Goal: Task Accomplishment & Management: Manage account settings

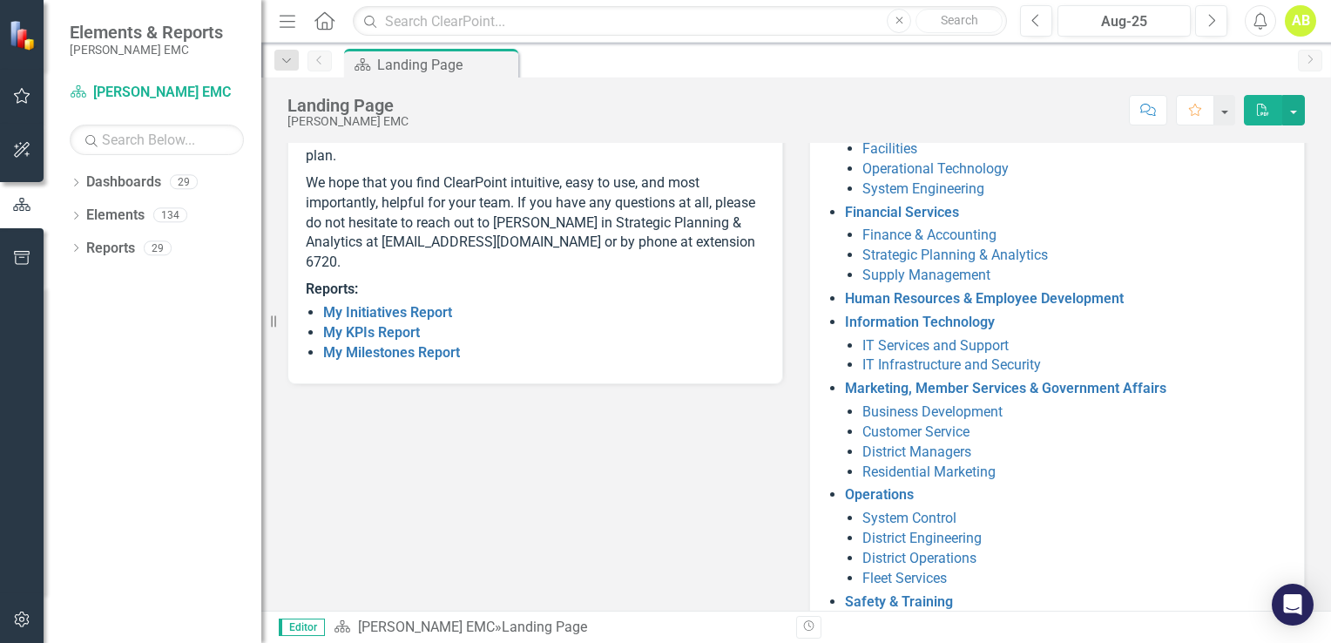
scroll to position [317, 0]
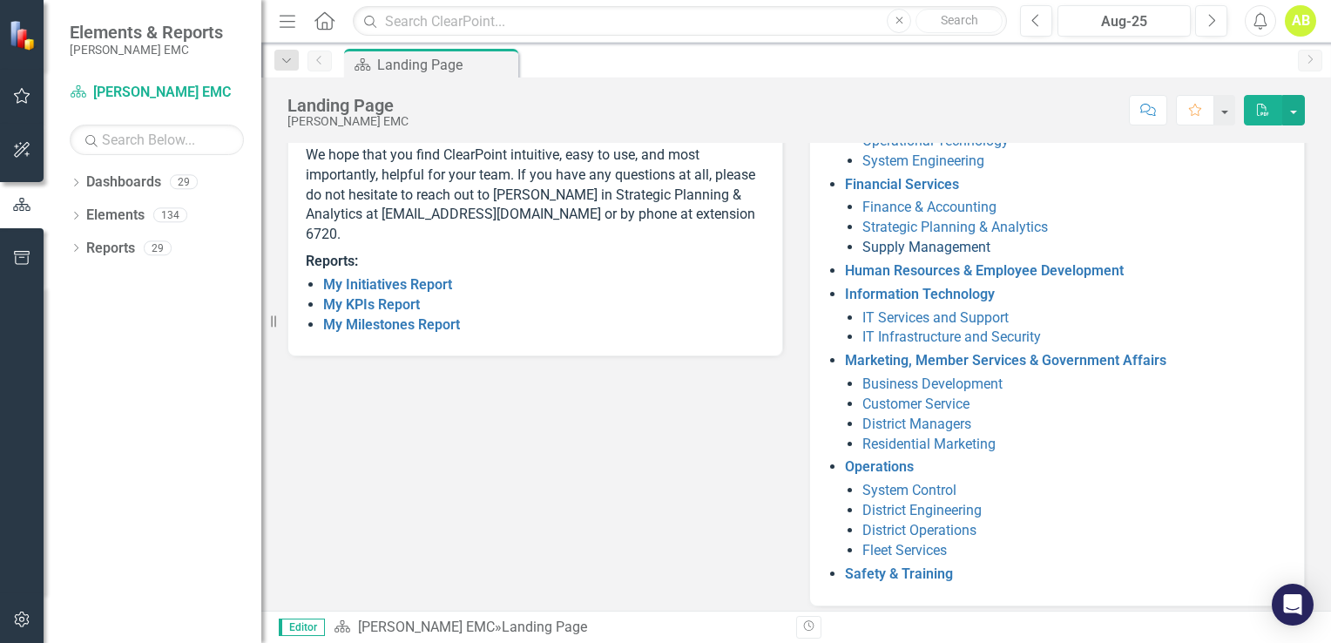
click at [941, 248] on link "Supply Management" at bounding box center [927, 247] width 128 height 17
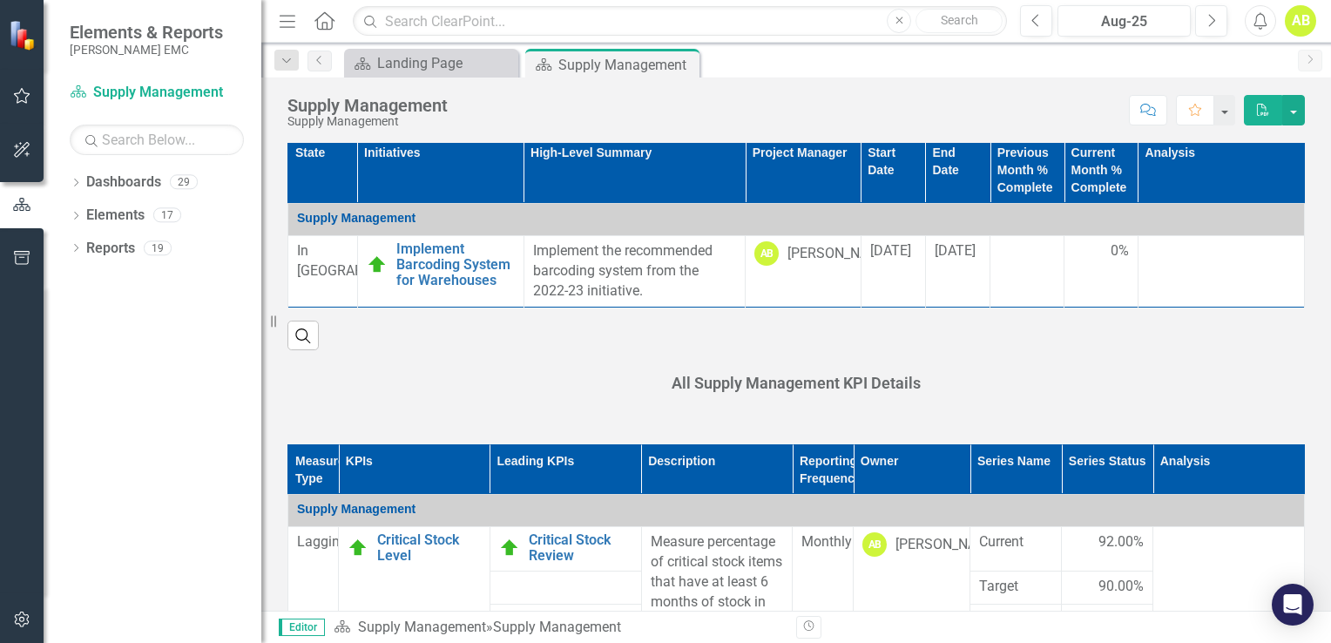
scroll to position [594, 0]
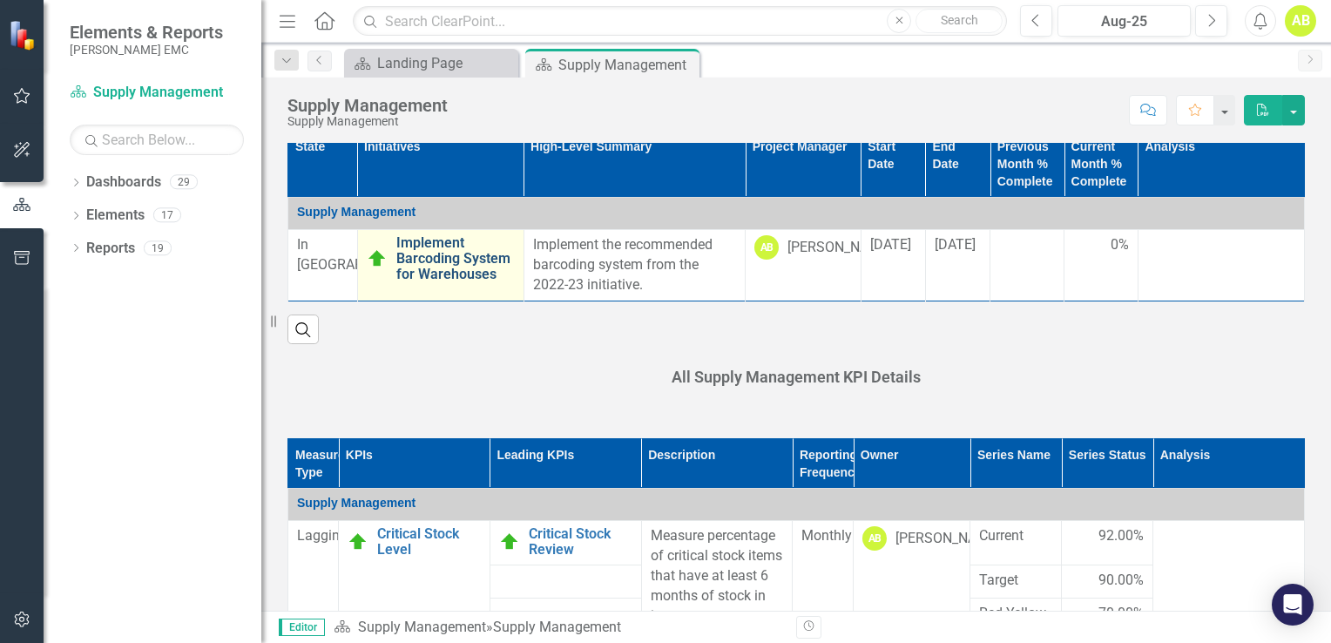
click at [449, 267] on link "Implement Barcoding System for Warehouses" at bounding box center [455, 258] width 119 height 46
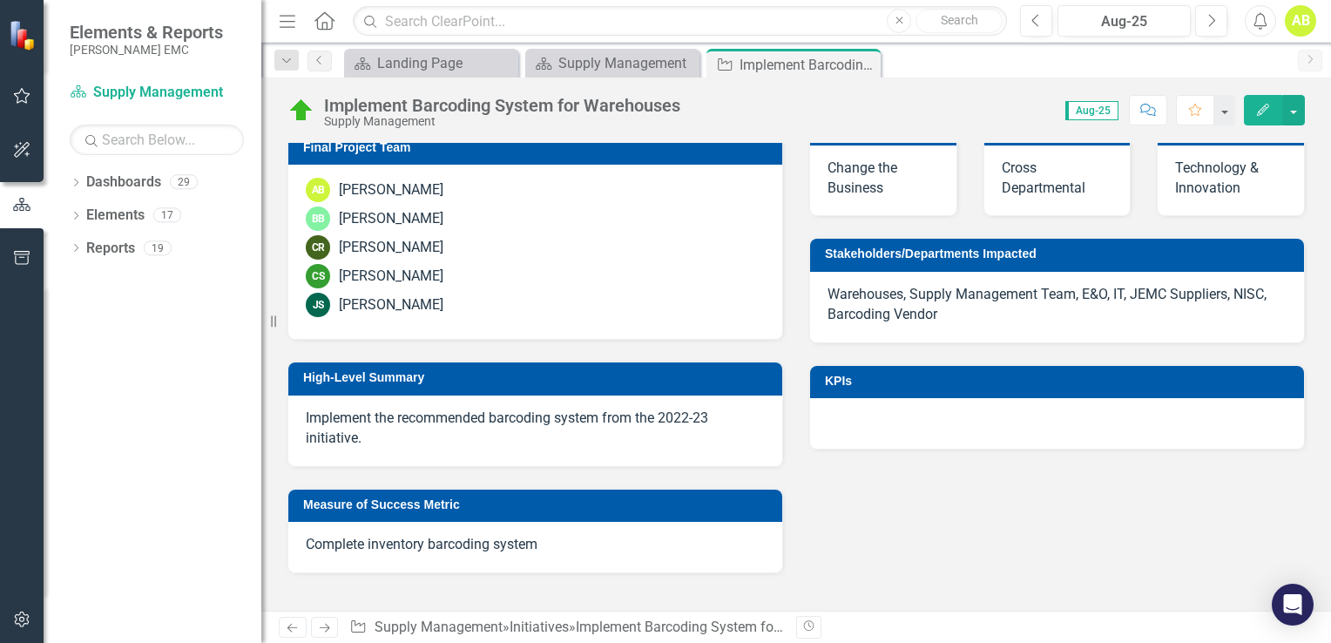
scroll to position [562, 0]
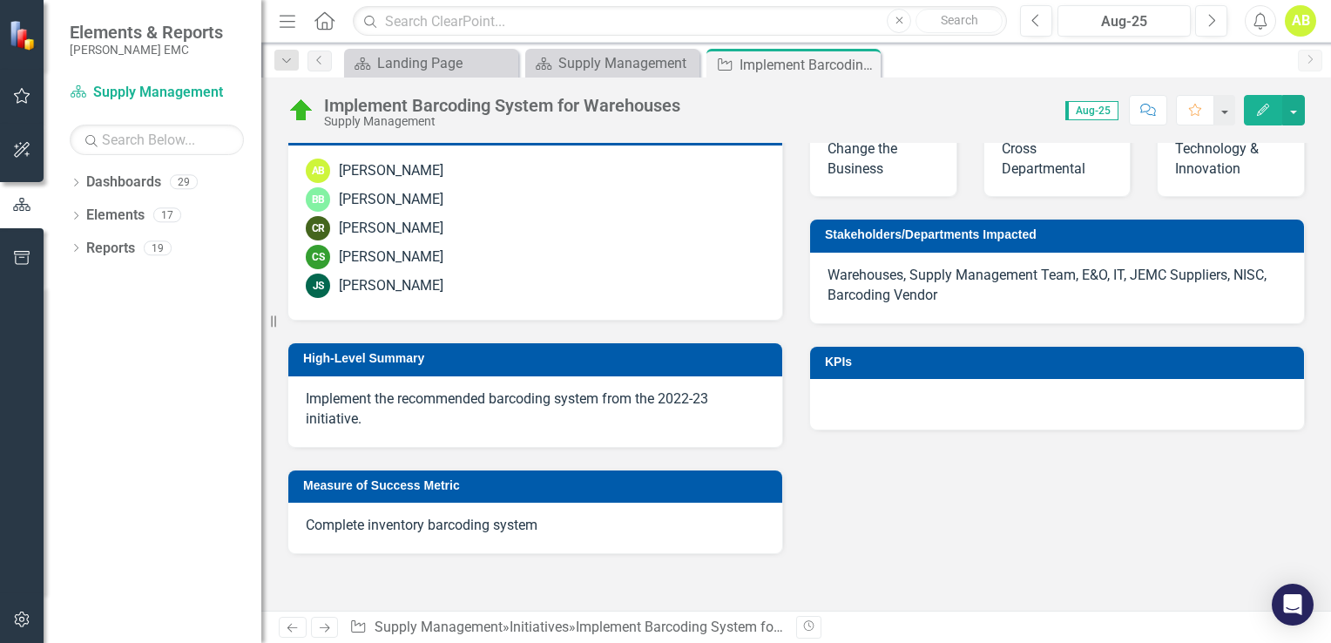
click at [949, 288] on p "Warehouses, Supply Management Team, E&O, IT, JEMC Suppliers, NISC, Barcoding Ve…" at bounding box center [1057, 286] width 459 height 40
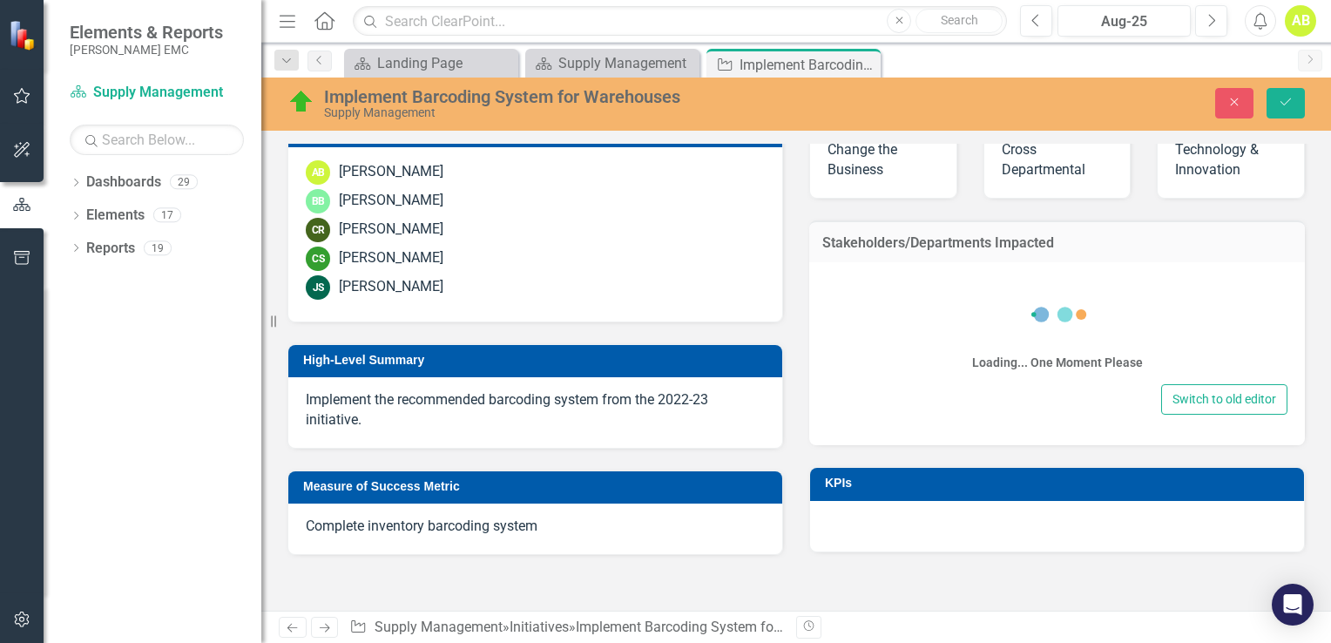
click at [930, 272] on div "Loading... One Moment Please Switch to old editor" at bounding box center [1057, 353] width 496 height 183
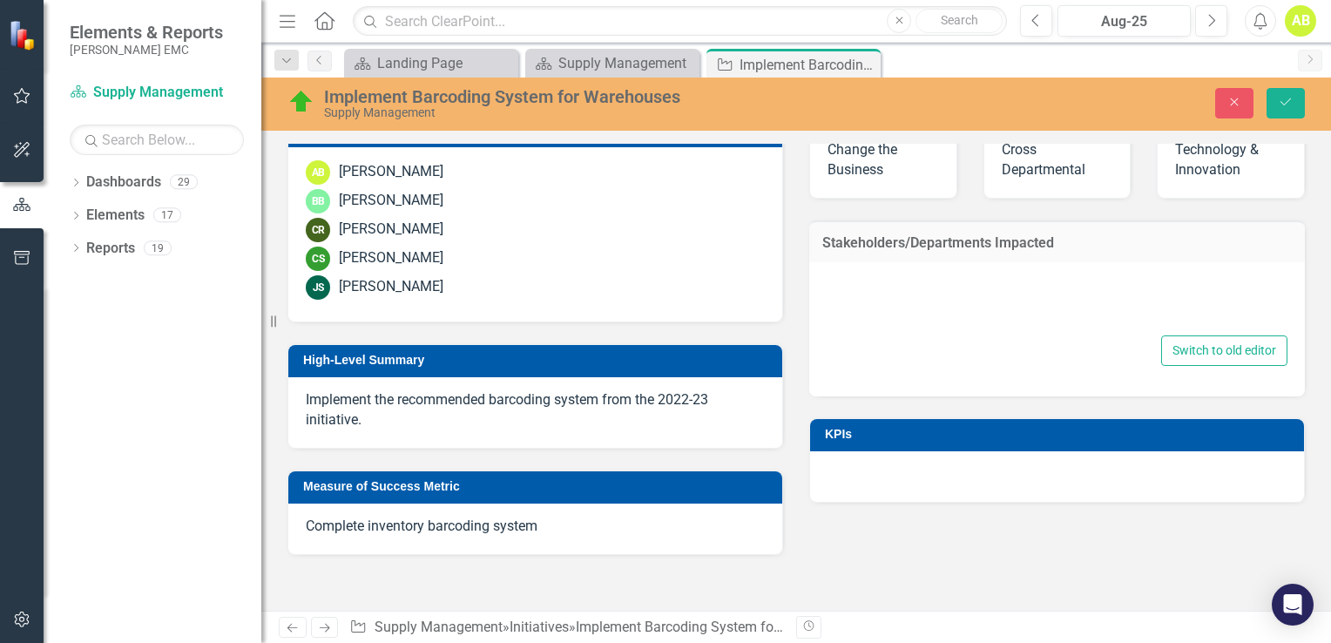
type textarea "<p>Warehouses, Supply Management Team, E&O, IT, JEMC Suppliers, NISC, Barcoding…"
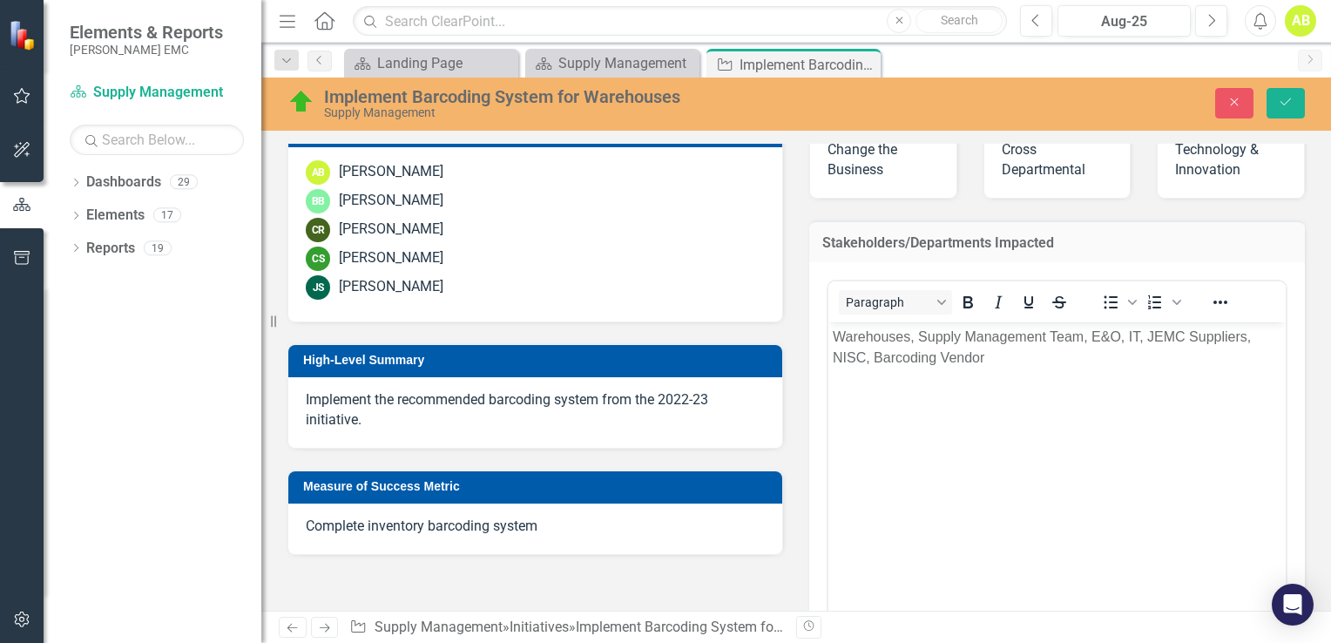
scroll to position [0, 0]
click at [796, 219] on div "Stakeholders/Departments Impacted <p>Warehouses, Supply Management Team, E&O, I…" at bounding box center [1057, 481] width 522 height 565
click at [1224, 103] on button "Close" at bounding box center [1235, 103] width 38 height 30
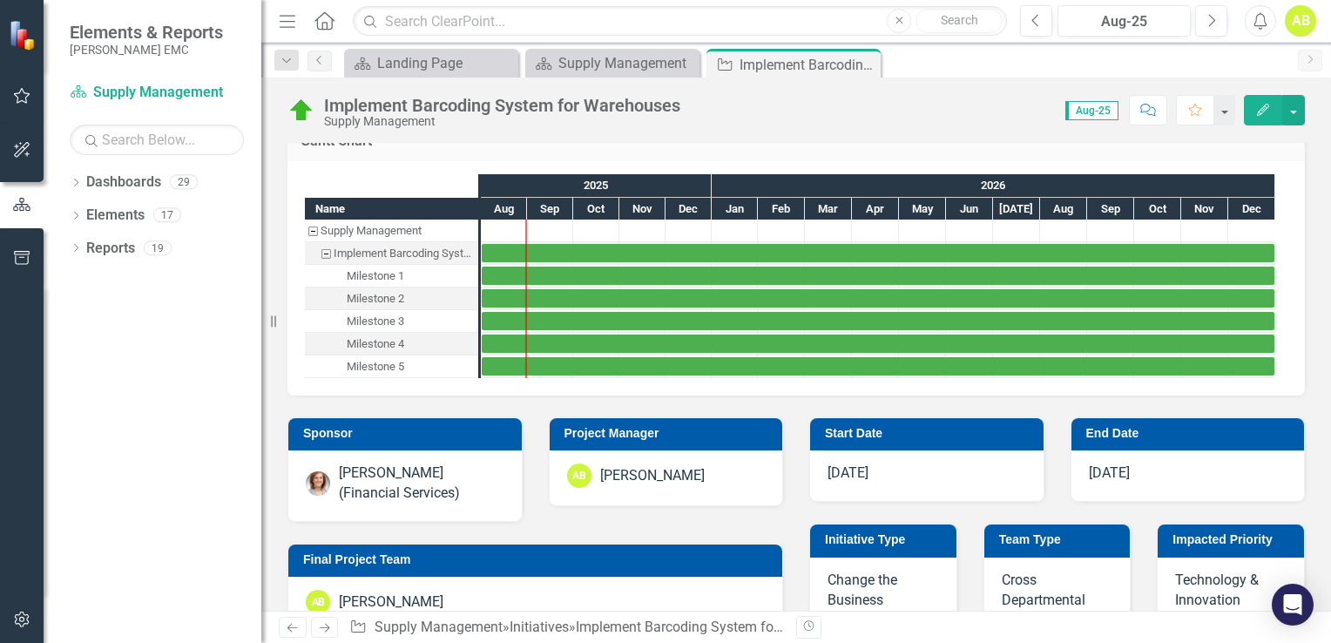
scroll to position [137, 0]
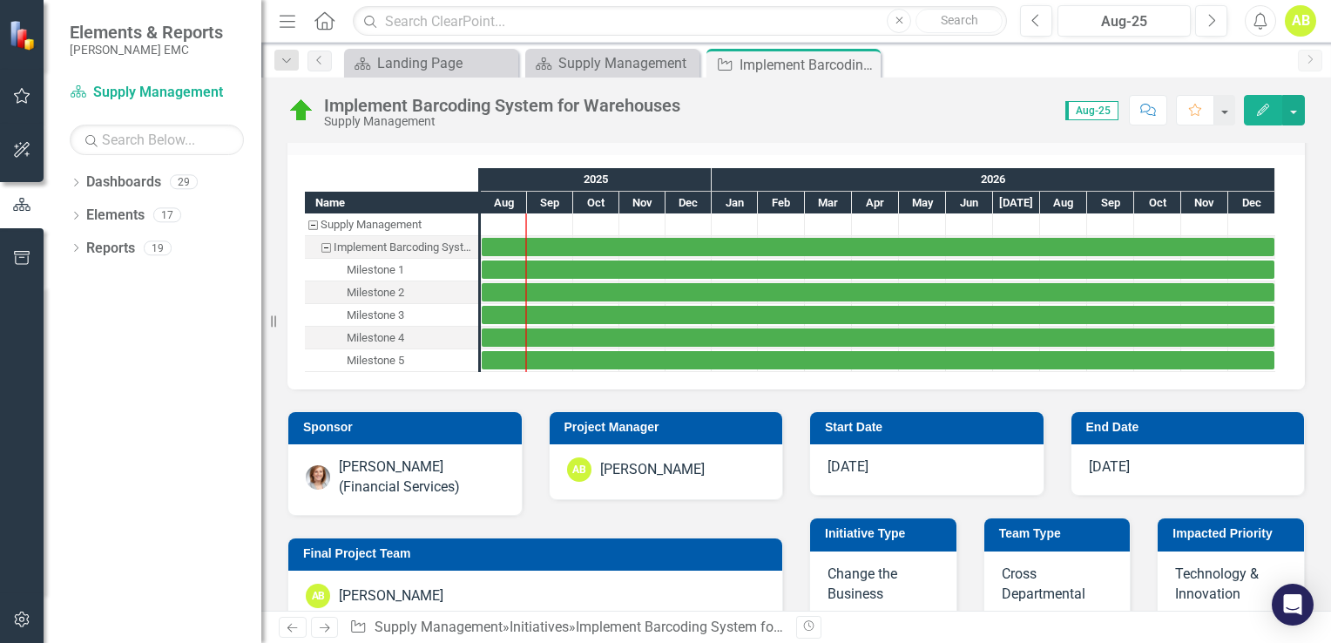
click at [272, 507] on div "Resize" at bounding box center [268, 321] width 14 height 643
click at [276, 508] on div "Sponsor Leslie McMillin (Financial Services)" at bounding box center [404, 452] width 261 height 126
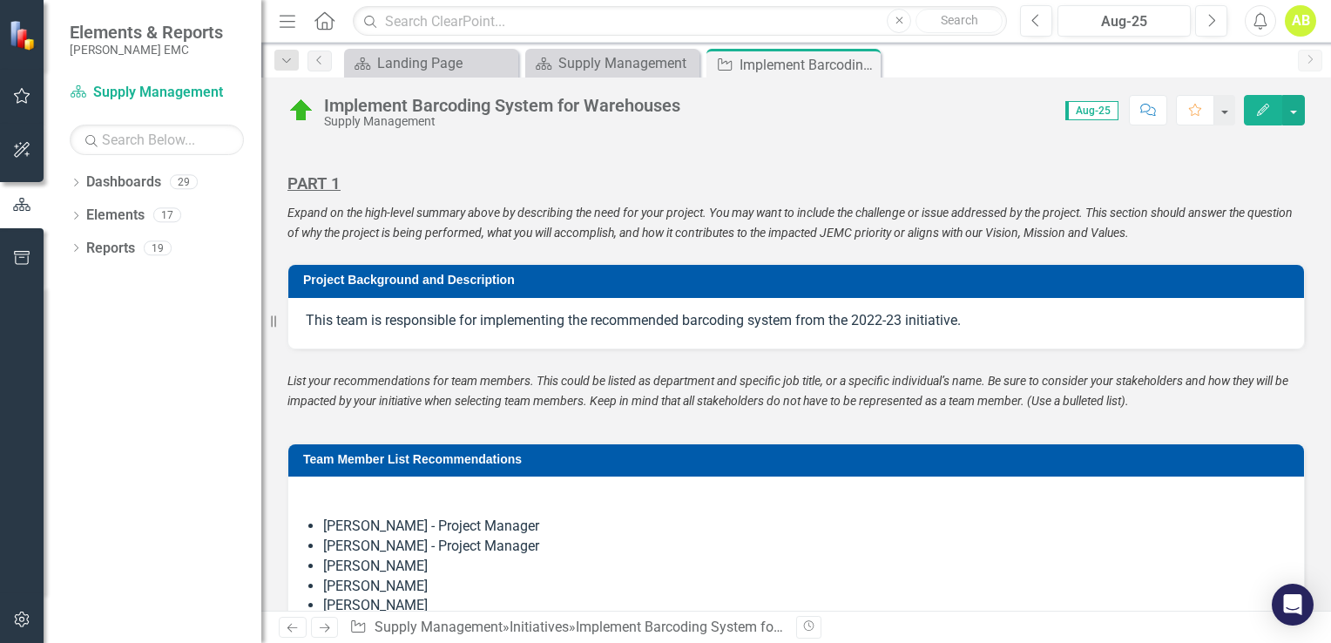
scroll to position [1092, 0]
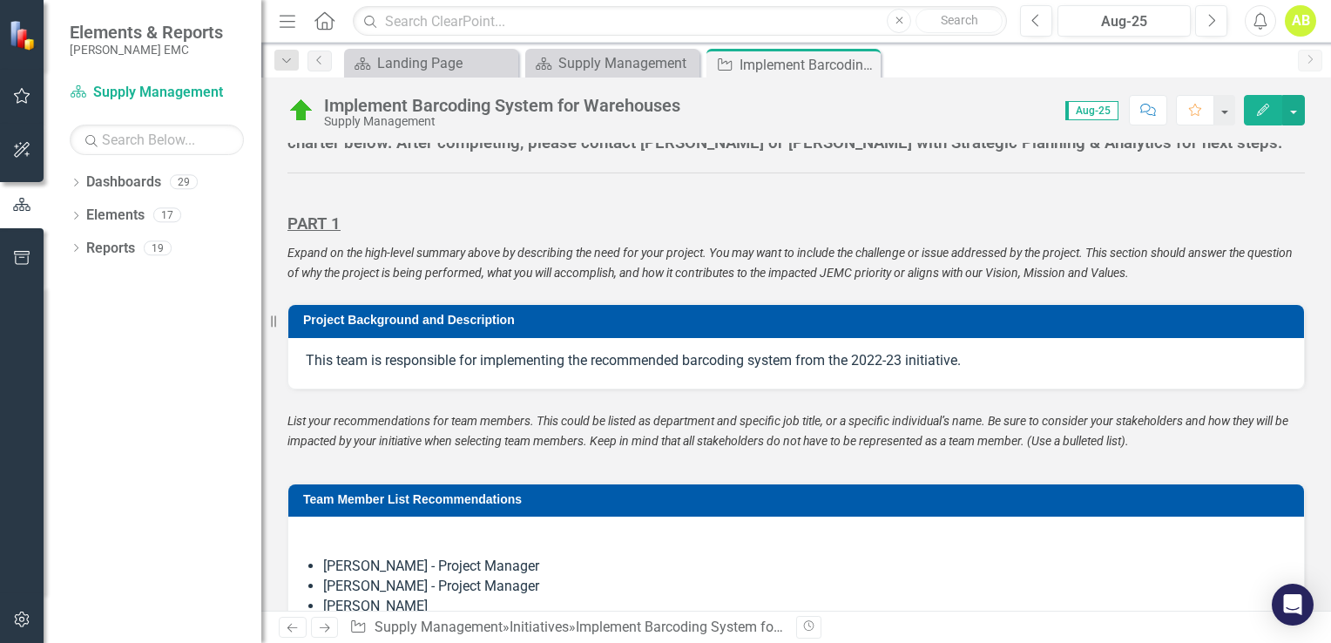
click at [1014, 389] on div "This team is responsible for implementing the recommended barcoding system from…" at bounding box center [796, 363] width 1016 height 51
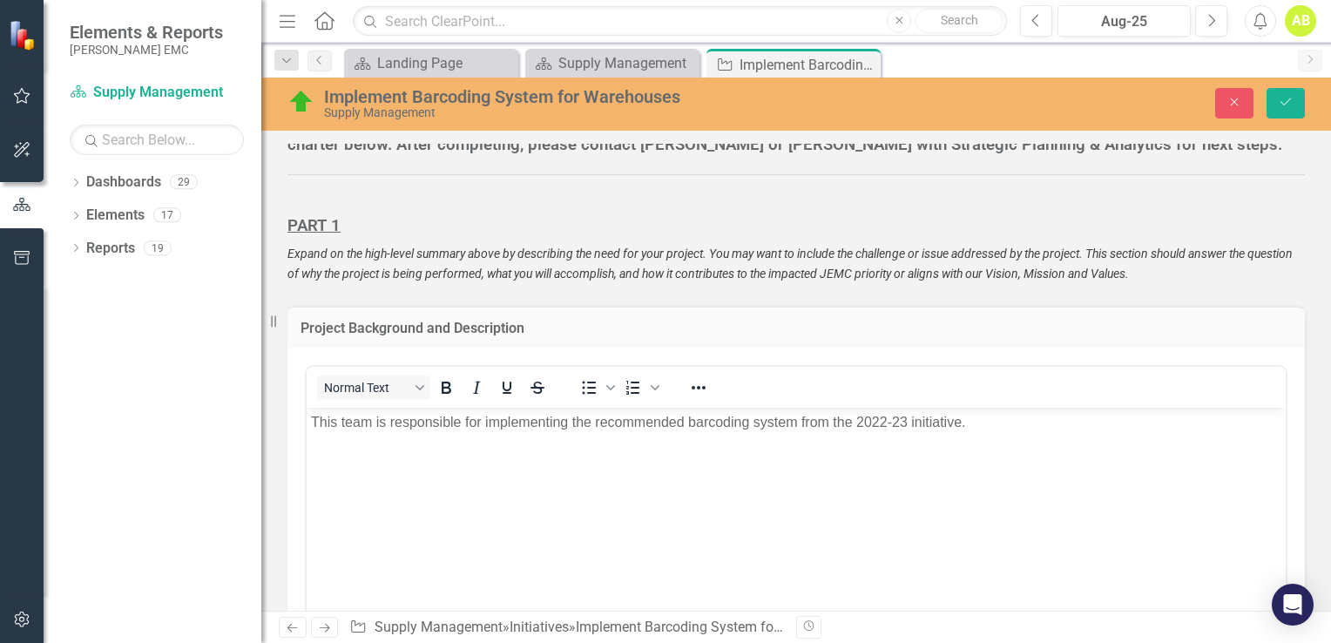
scroll to position [0, 0]
click at [571, 422] on p "This team is responsible for implementing the recommended barcoding system from…" at bounding box center [796, 422] width 971 height 21
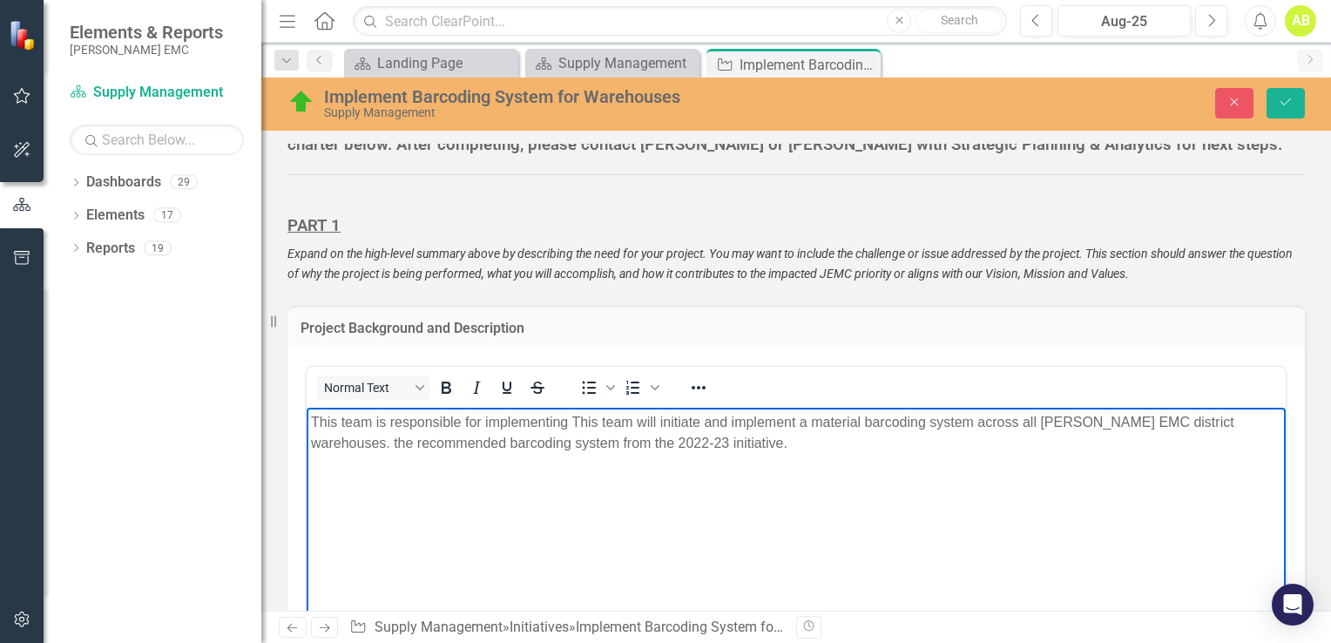
click at [660, 422] on p "This team is responsible for implementing This team will initiate and implement…" at bounding box center [796, 433] width 971 height 42
drag, startPoint x: 423, startPoint y: 446, endPoint x: 599, endPoint y: 457, distance: 177.2
click at [599, 457] on body "This team is responsible for initiating and implementing the material barcoding…" at bounding box center [796, 538] width 979 height 261
click at [837, 423] on p "This team is responsible for initiating and implementing the material barcoding…" at bounding box center [796, 433] width 971 height 42
click at [639, 443] on p "This team is responsible for initiating and implementing the material barcoding…" at bounding box center [796, 433] width 971 height 42
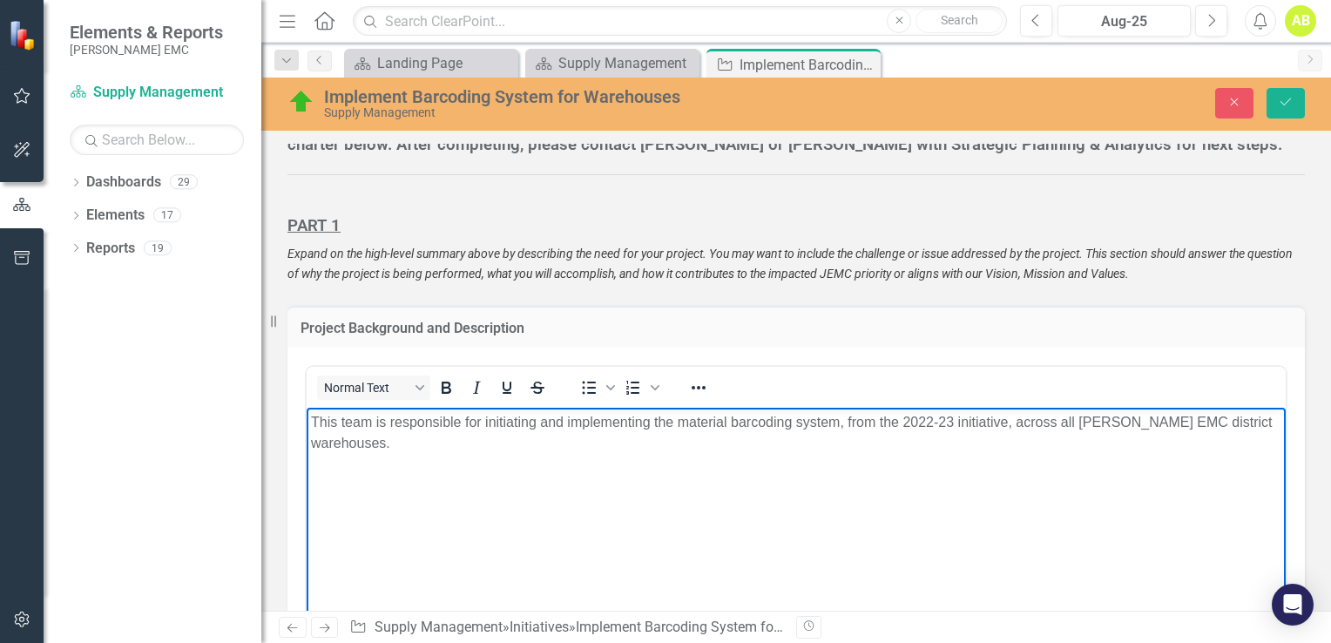
click at [1012, 425] on p "This team is responsible for initiating and implementing the material barcoding…" at bounding box center [796, 433] width 971 height 42
click at [1279, 98] on icon "Save" at bounding box center [1286, 102] width 16 height 12
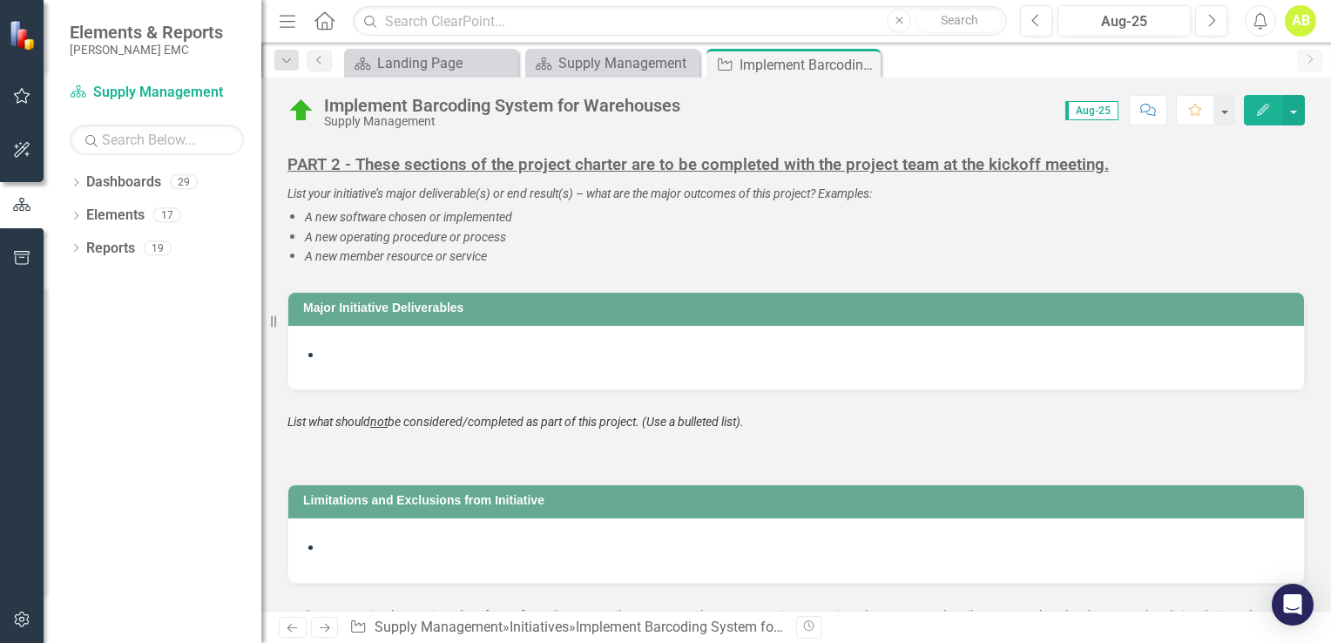
scroll to position [1675, 0]
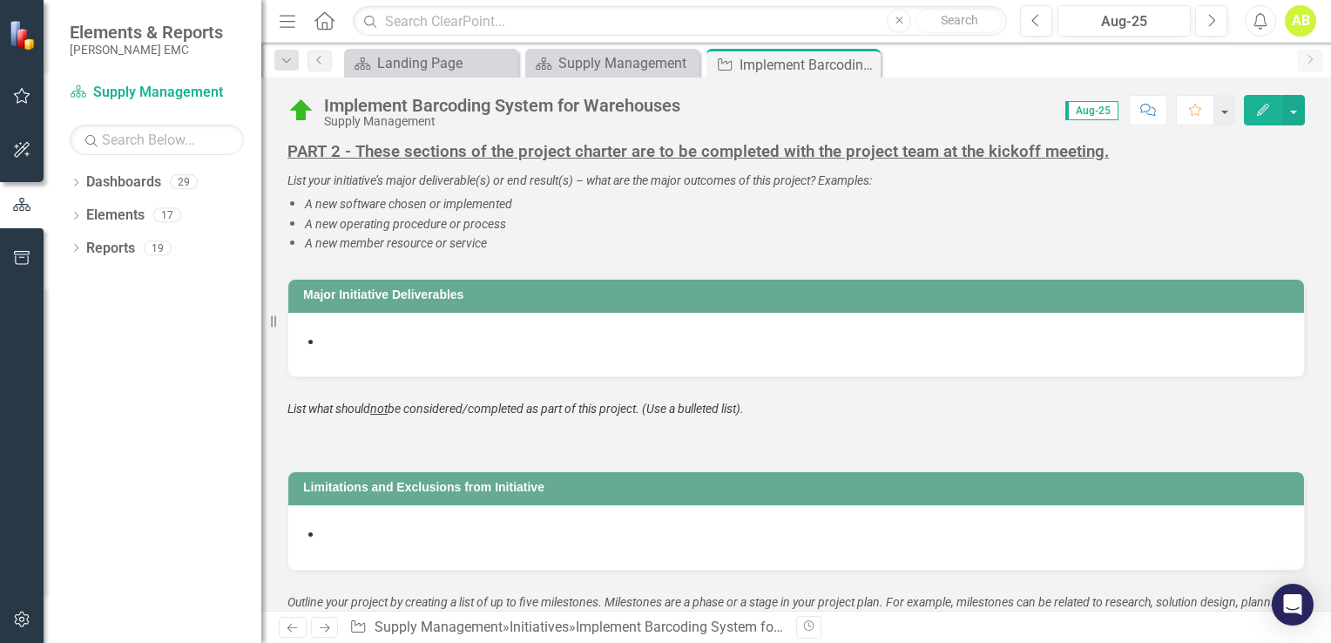
click at [319, 20] on icon "Home" at bounding box center [324, 20] width 23 height 18
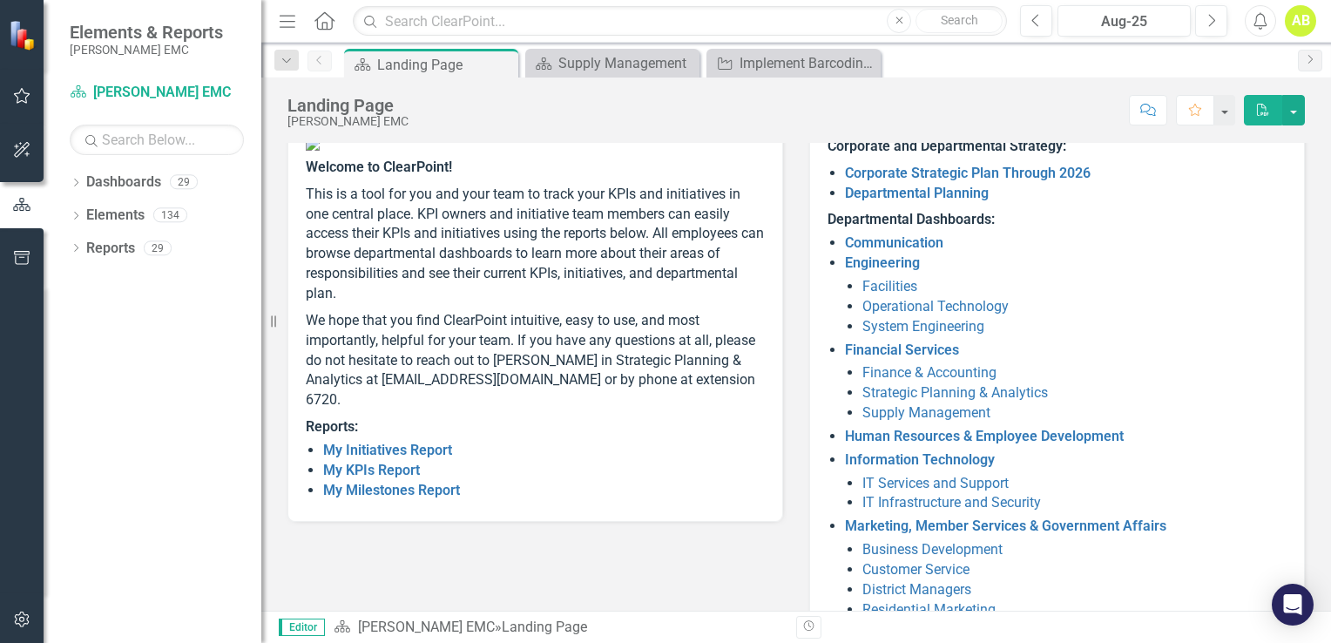
scroll to position [174, 0]
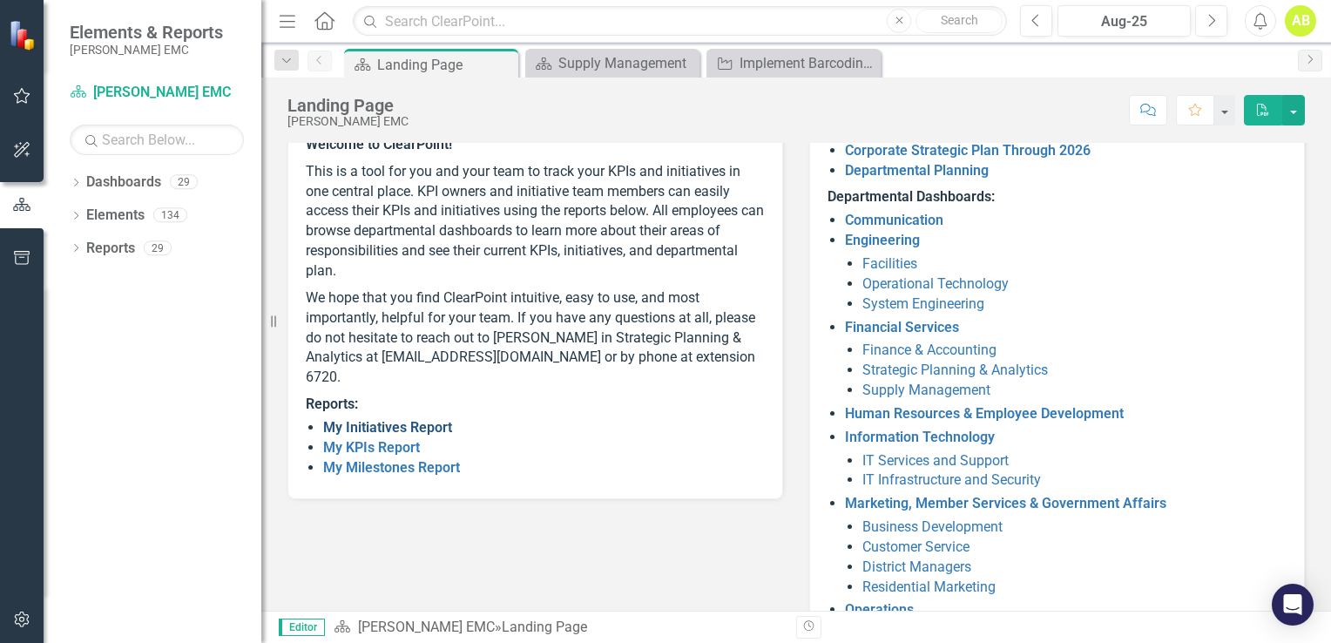
click at [416, 436] on link "My Initiatives Report" at bounding box center [387, 427] width 129 height 17
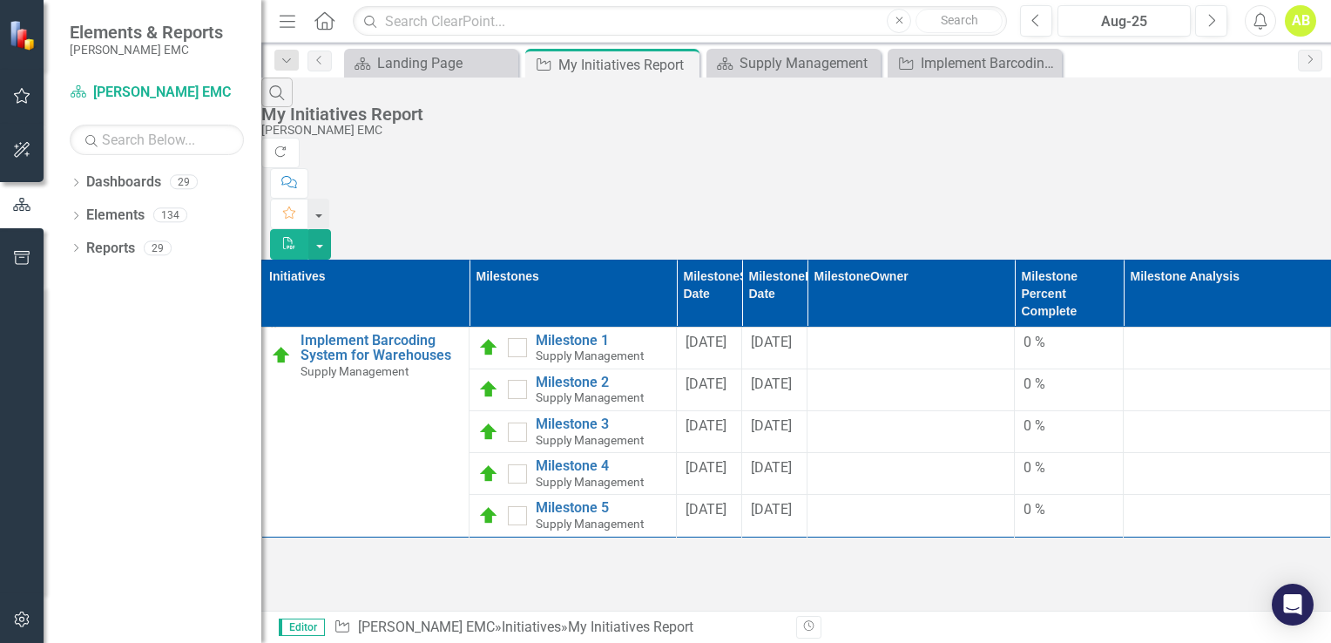
click at [324, 23] on icon "Home" at bounding box center [324, 20] width 23 height 18
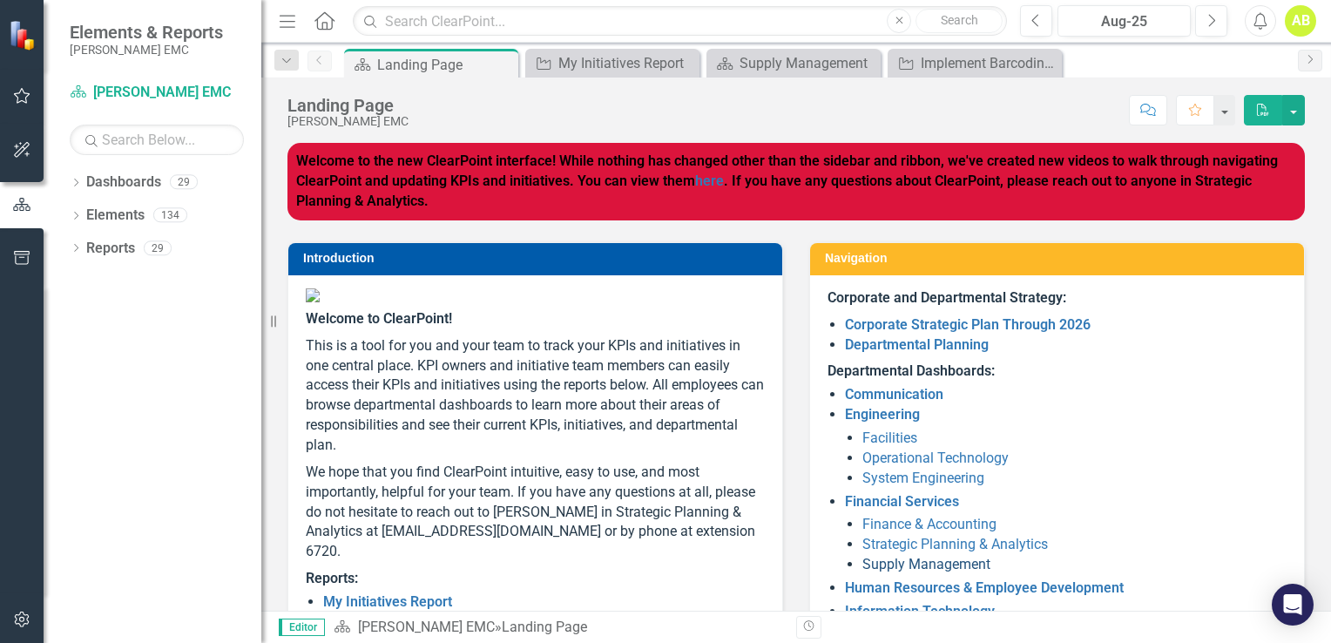
click at [908, 570] on link "Supply Management" at bounding box center [927, 564] width 128 height 17
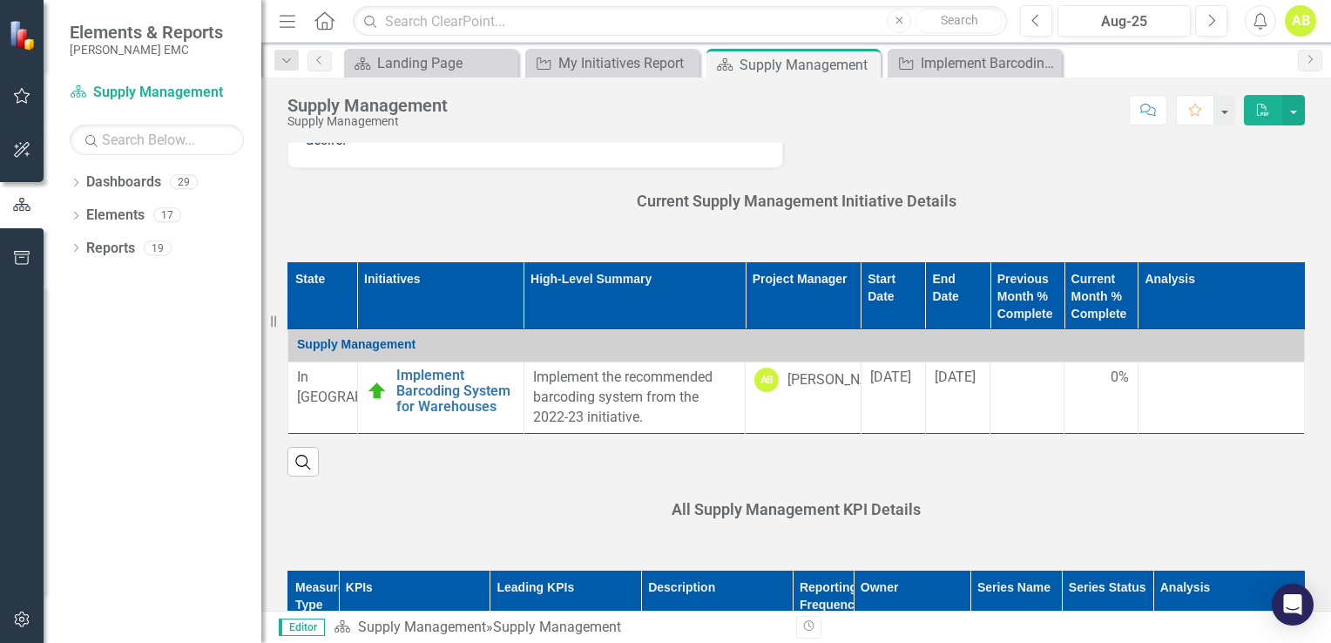
scroll to position [470, 0]
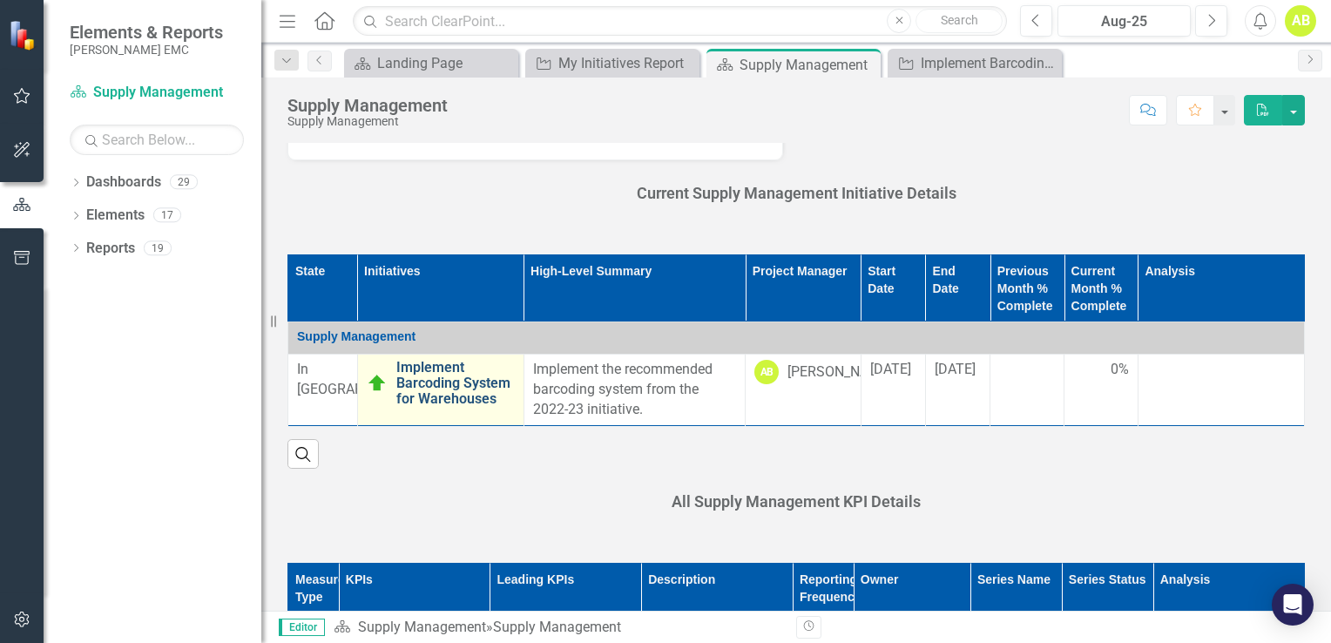
click at [439, 383] on link "Implement Barcoding System for Warehouses" at bounding box center [455, 383] width 119 height 46
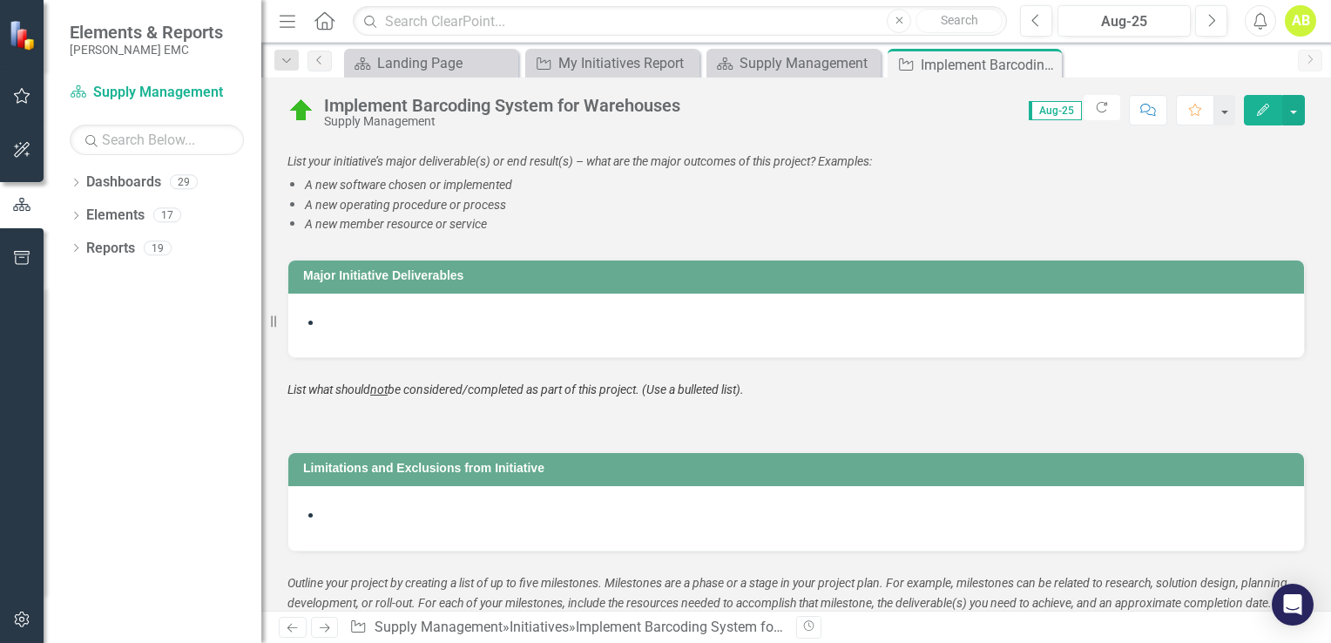
scroll to position [1707, 0]
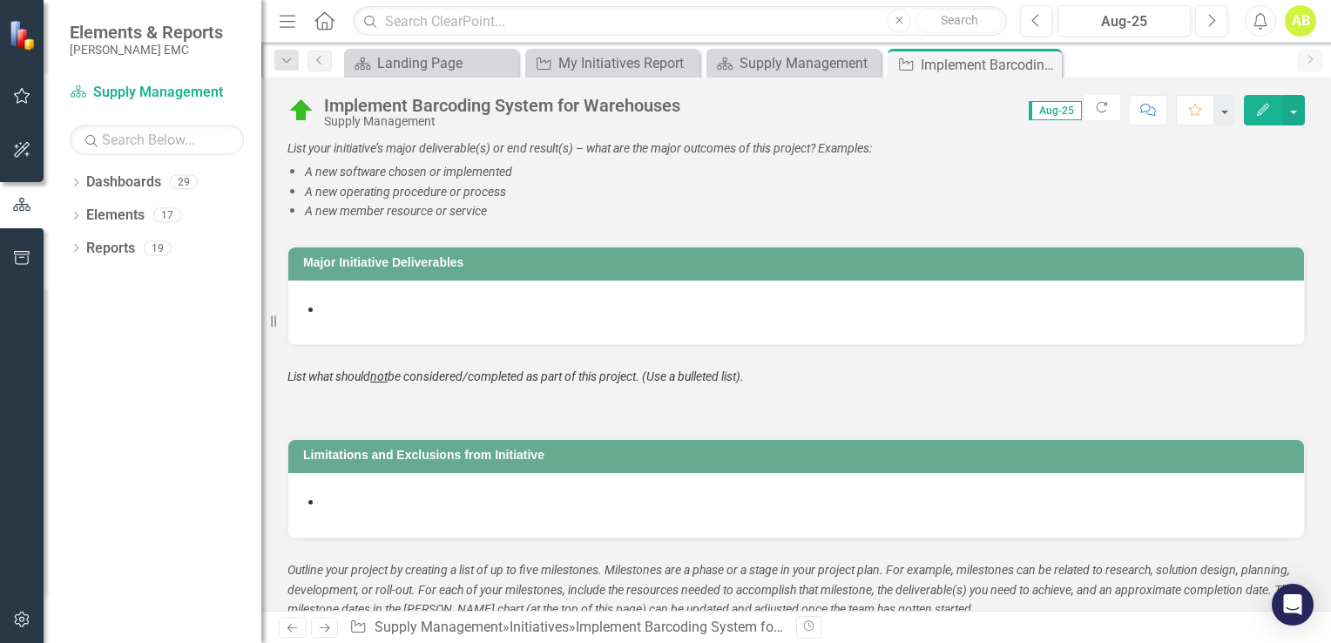
click at [339, 321] on li at bounding box center [805, 311] width 964 height 20
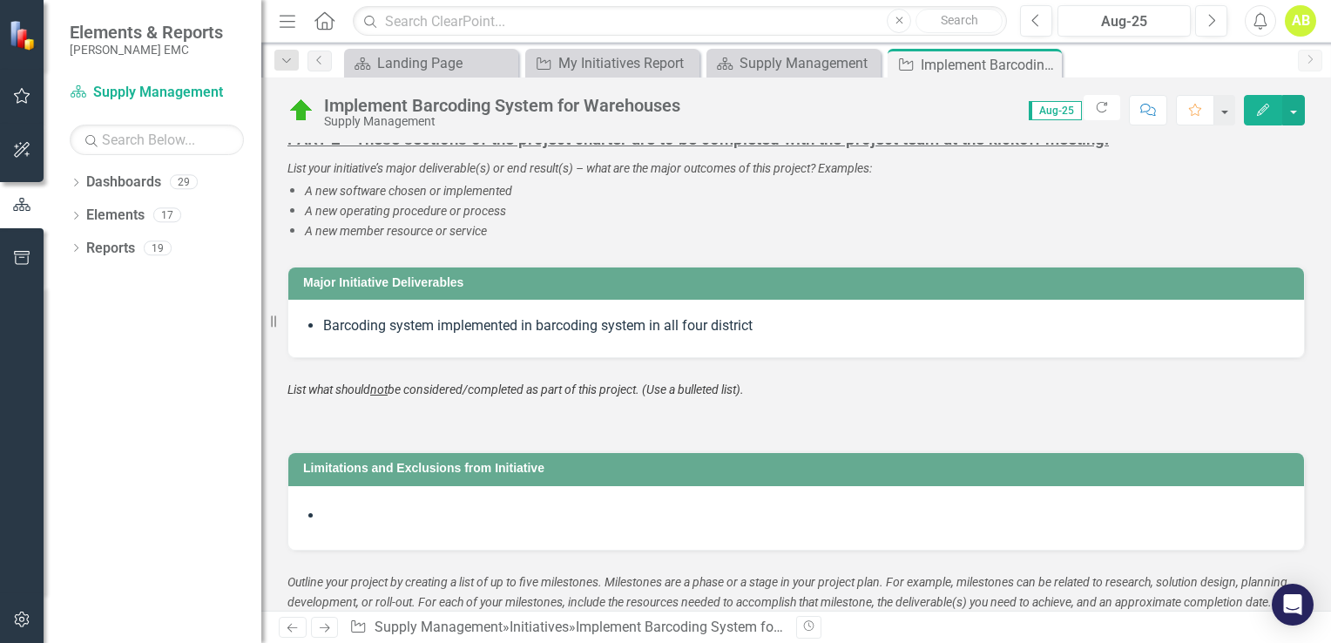
scroll to position [1726, 0]
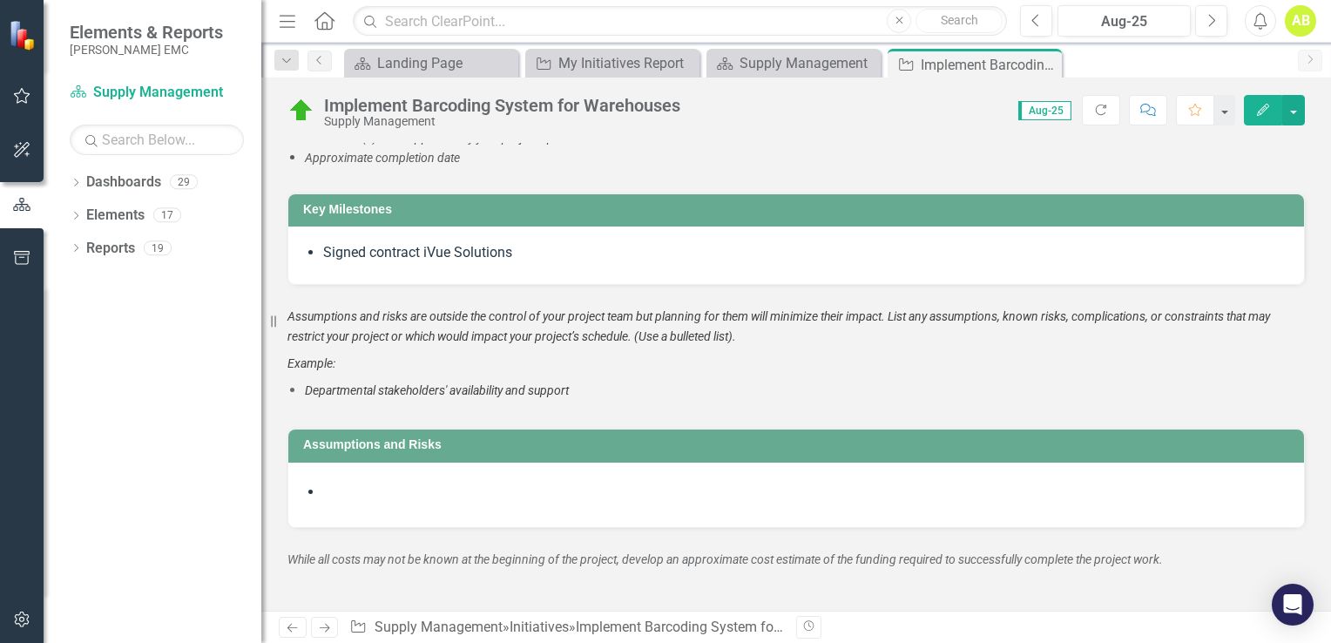
scroll to position [2382, 0]
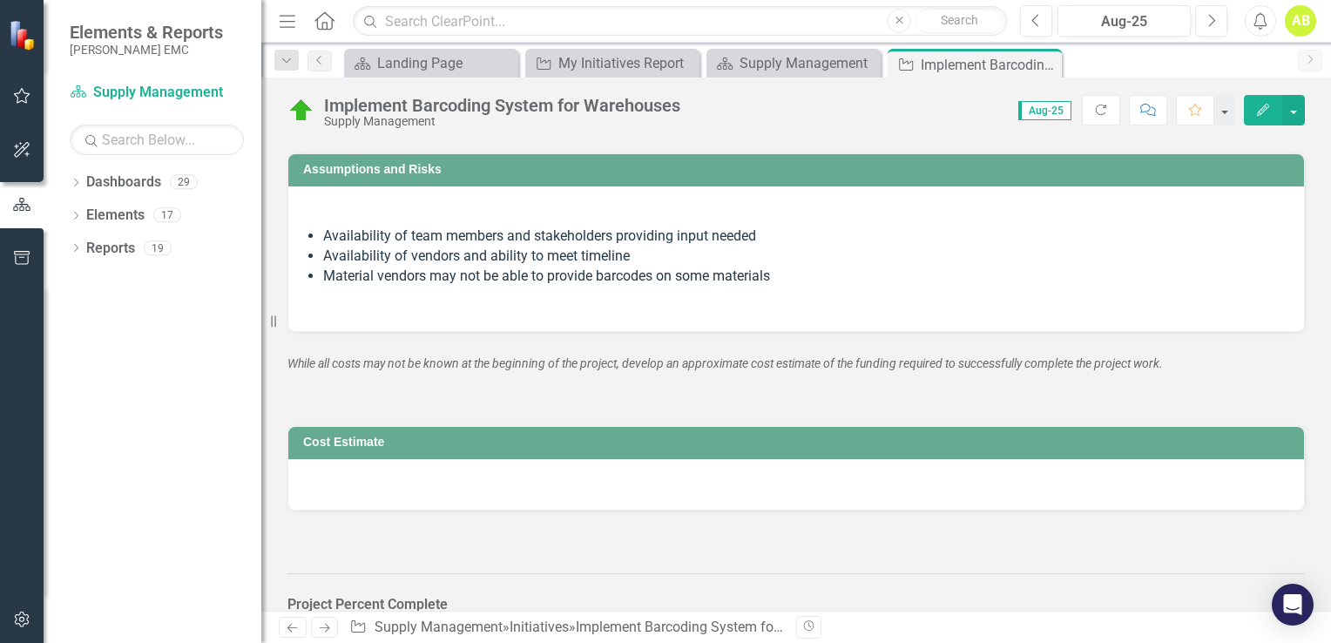
scroll to position [2963, 0]
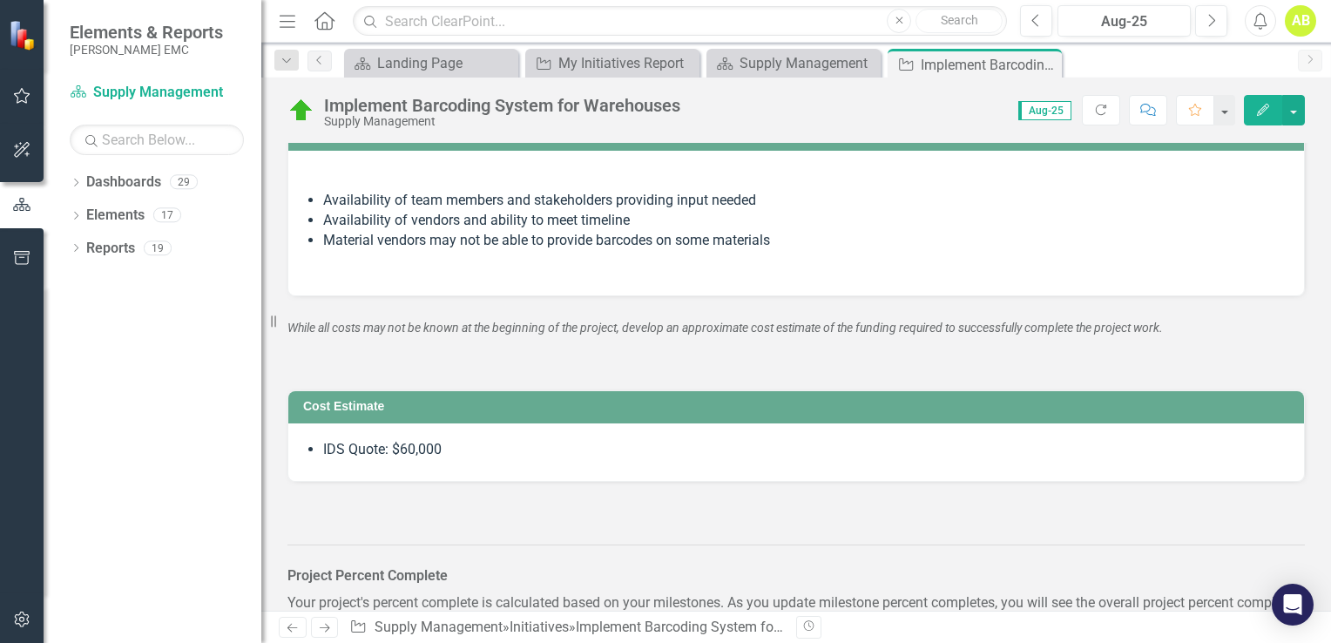
click at [1324, 125] on div "Implement Barcoding System for Warehouses Supply Management Score: N/A Aug-25 C…" at bounding box center [796, 104] width 1070 height 52
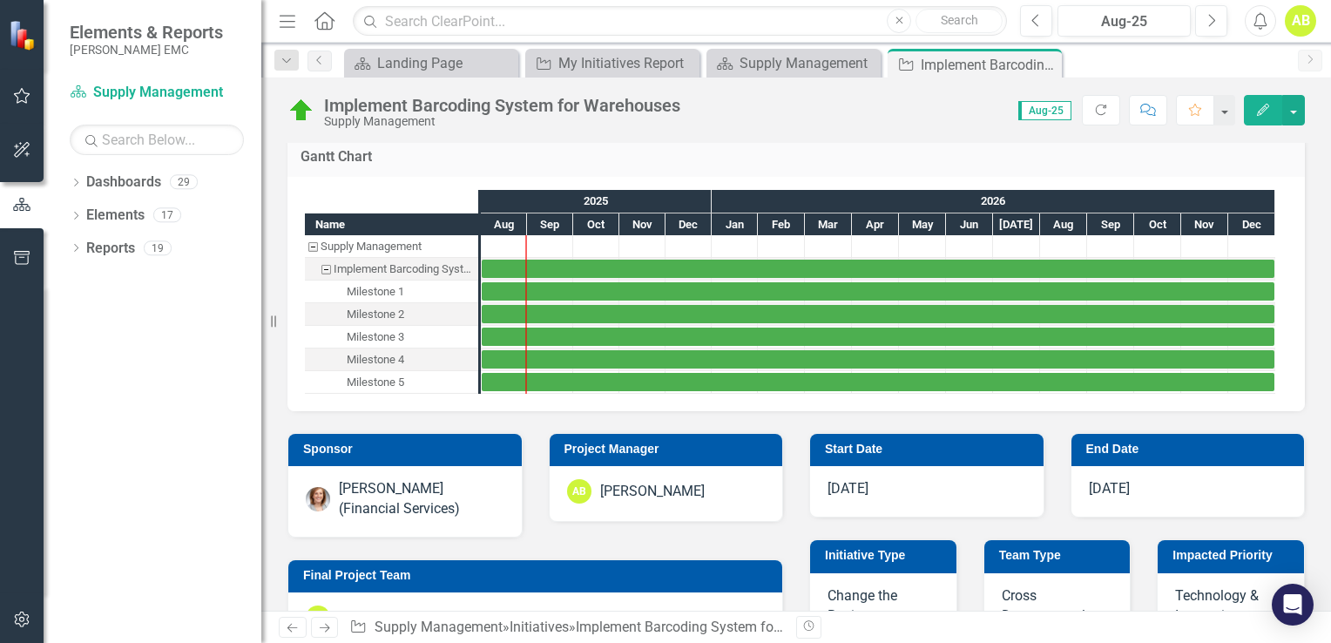
scroll to position [0, 0]
